Goal: Task Accomplishment & Management: Manage account settings

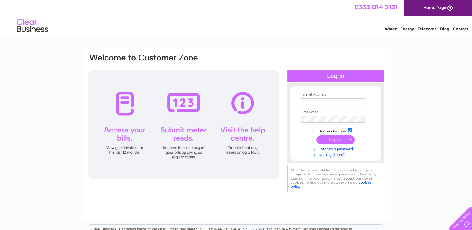
type input "annemarie.keisler@escaperecruitment.com"
click at [336, 139] on input "submit" at bounding box center [336, 139] width 38 height 9
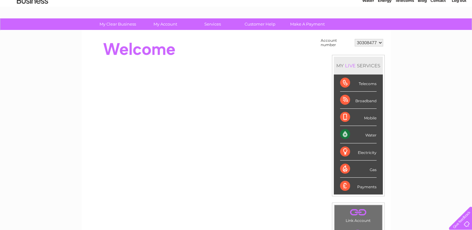
scroll to position [16, 0]
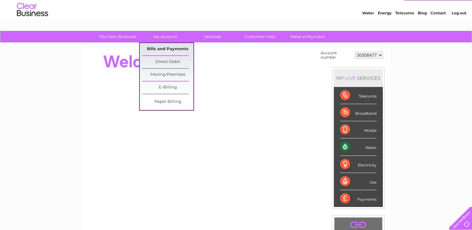
click at [168, 47] on link "Bills and Payments" at bounding box center [168, 49] width 52 height 12
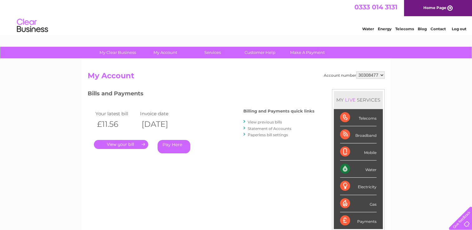
click at [120, 142] on link "." at bounding box center [121, 144] width 54 height 9
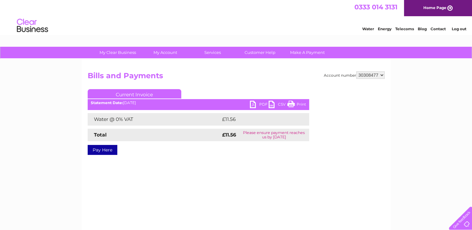
click at [262, 105] on link "PDF" at bounding box center [259, 105] width 19 height 9
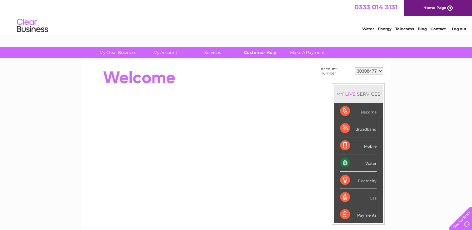
click at [258, 55] on link "Customer Help" at bounding box center [260, 53] width 52 height 12
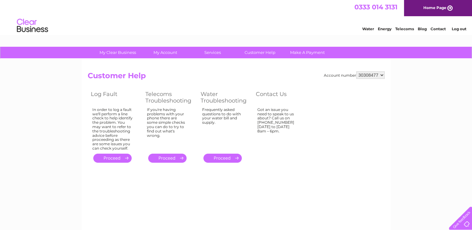
click at [228, 158] on link "." at bounding box center [223, 158] width 38 height 9
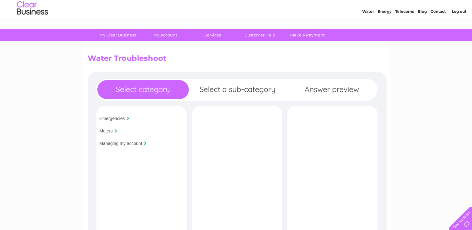
scroll to position [17, 0]
